Goal: Transaction & Acquisition: Purchase product/service

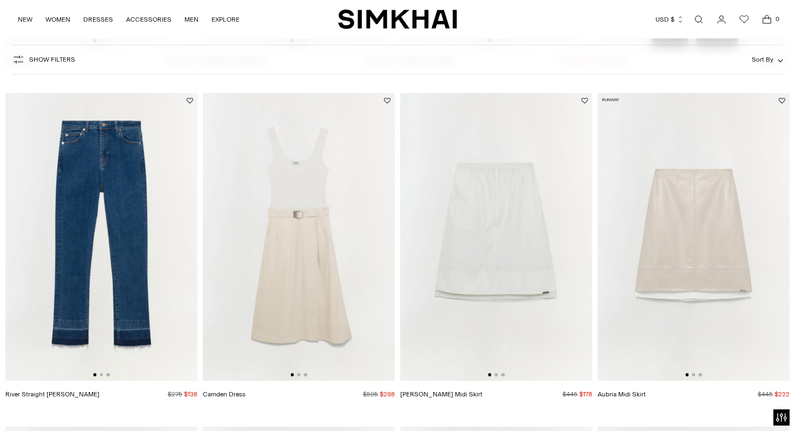
scroll to position [4154, 0]
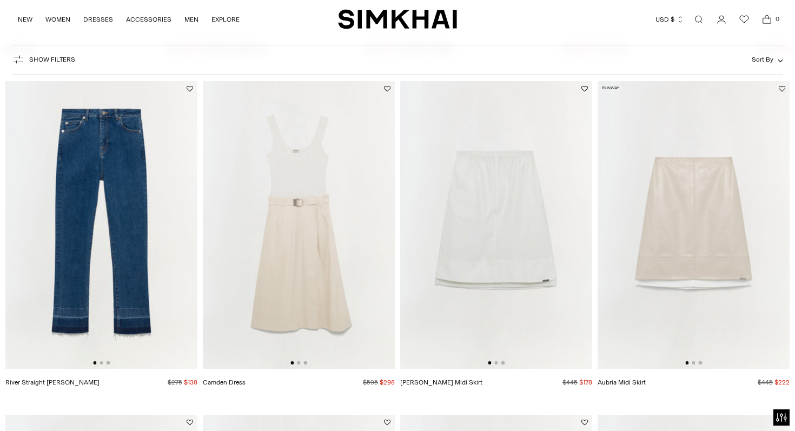
click at [268, 305] on img at bounding box center [299, 225] width 192 height 288
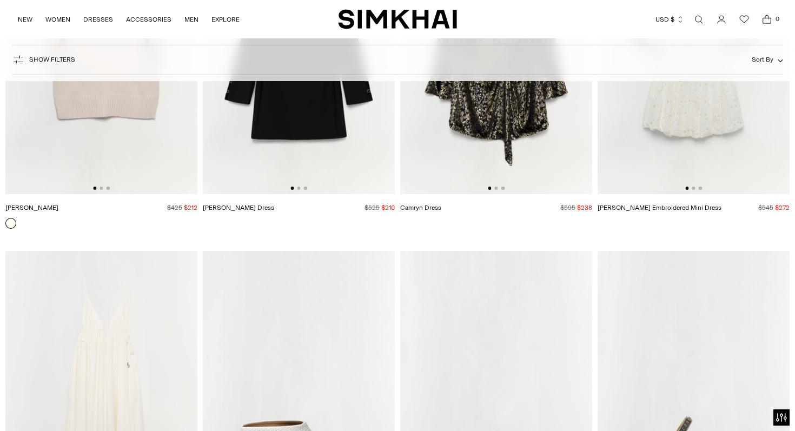
scroll to position [22811, 0]
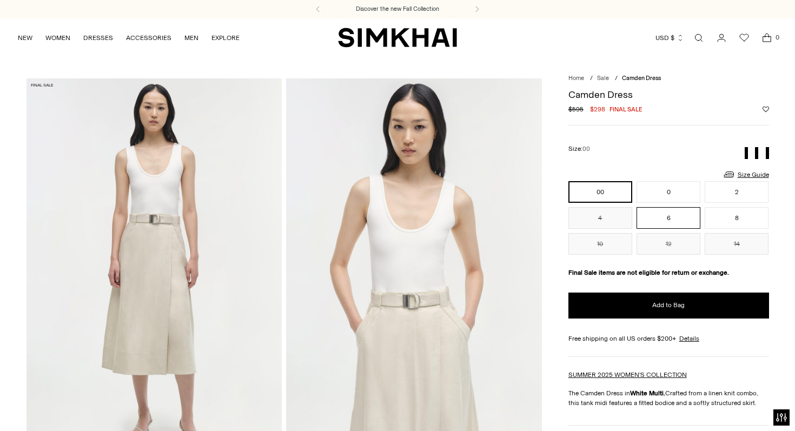
click at [651, 221] on button "6" at bounding box center [669, 218] width 64 height 22
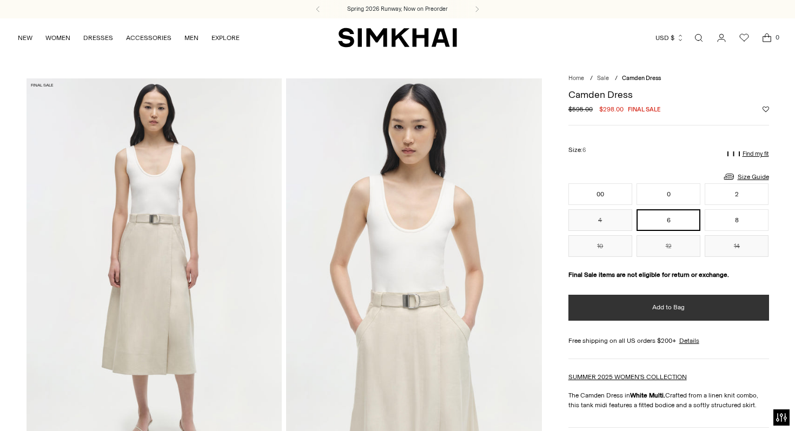
click at [632, 313] on button "Add to Bag" at bounding box center [669, 308] width 201 height 26
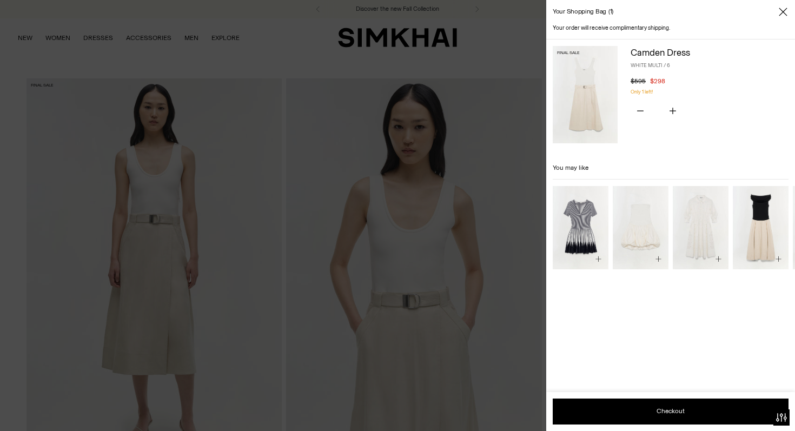
click at [784, 11] on icon "Close" at bounding box center [783, 12] width 8 height 8
